Goal: Task Accomplishment & Management: Use online tool/utility

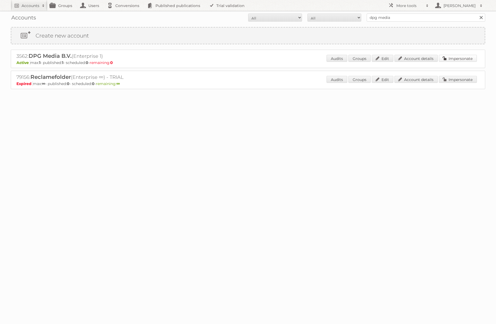
click at [455, 59] on link "Impersonate" at bounding box center [458, 58] width 38 height 7
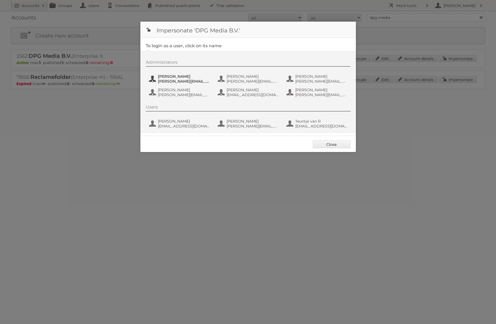
click at [179, 77] on span "Dennis Figge" at bounding box center [184, 76] width 52 height 5
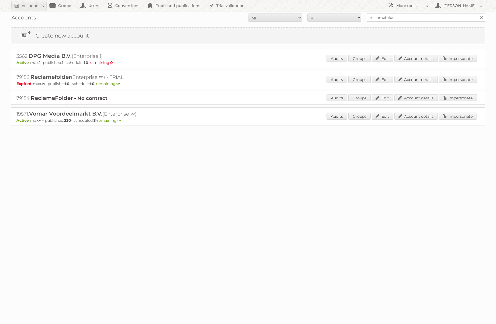
click at [271, 9] on nav "Accounts Search Advanced Search Create new account Groups Users Conversions Pub…" at bounding box center [248, 5] width 475 height 11
click at [422, 58] on link "Account details" at bounding box center [416, 58] width 43 height 7
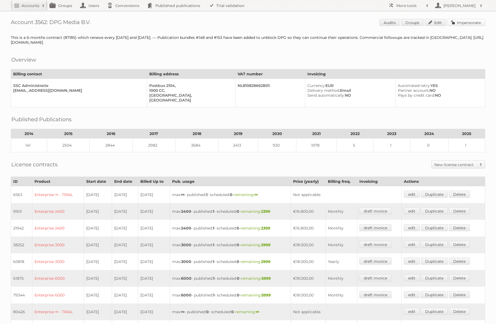
click at [470, 25] on link "Impersonate" at bounding box center [467, 22] width 38 height 7
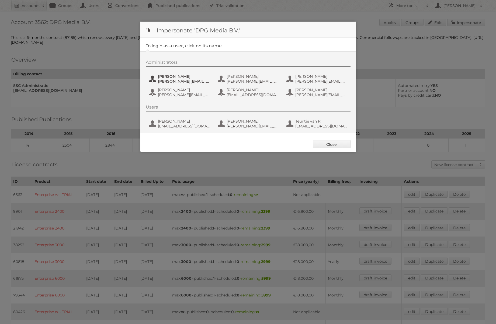
drag, startPoint x: 174, startPoint y: 76, endPoint x: 114, endPoint y: 81, distance: 61.1
click at [174, 76] on span "Dennis Figge" at bounding box center [184, 76] width 52 height 5
